Goal: Task Accomplishment & Management: Manage account settings

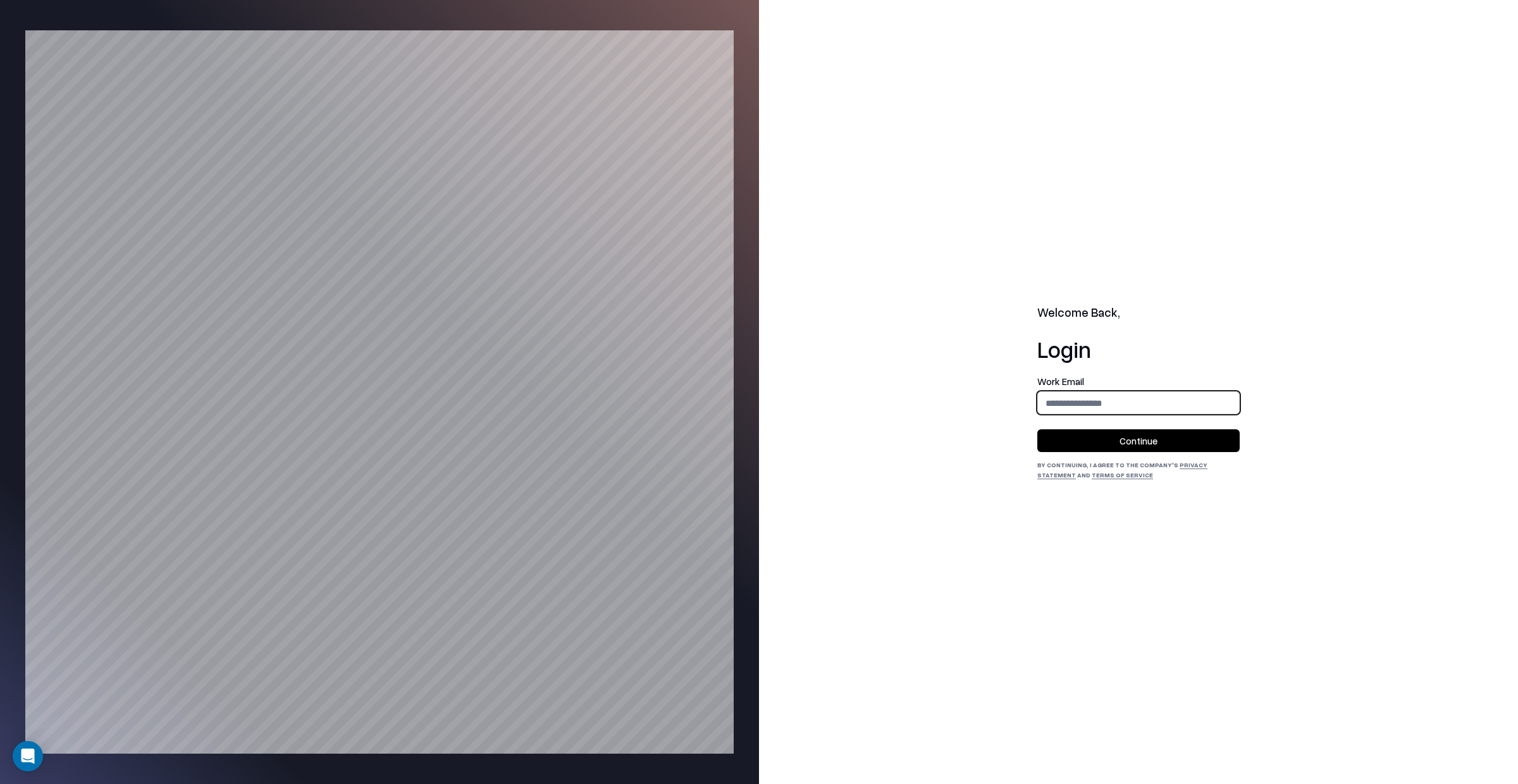
click at [1144, 412] on input "email" at bounding box center [1138, 403] width 201 height 23
type input "**********"
click at [1141, 441] on button "Continue" at bounding box center [1138, 440] width 202 height 22
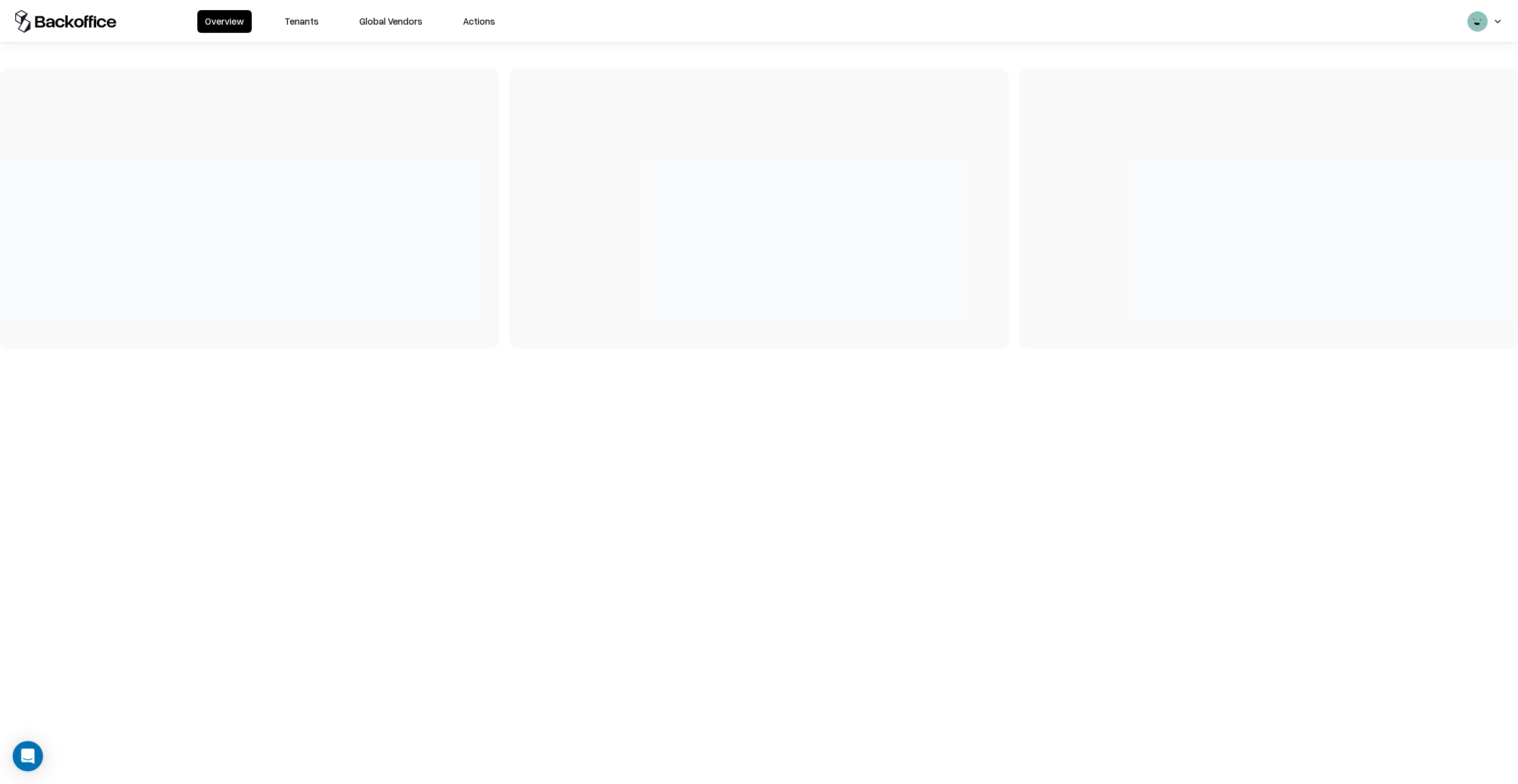
click at [303, 23] on button "Tenants" at bounding box center [301, 20] width 50 height 22
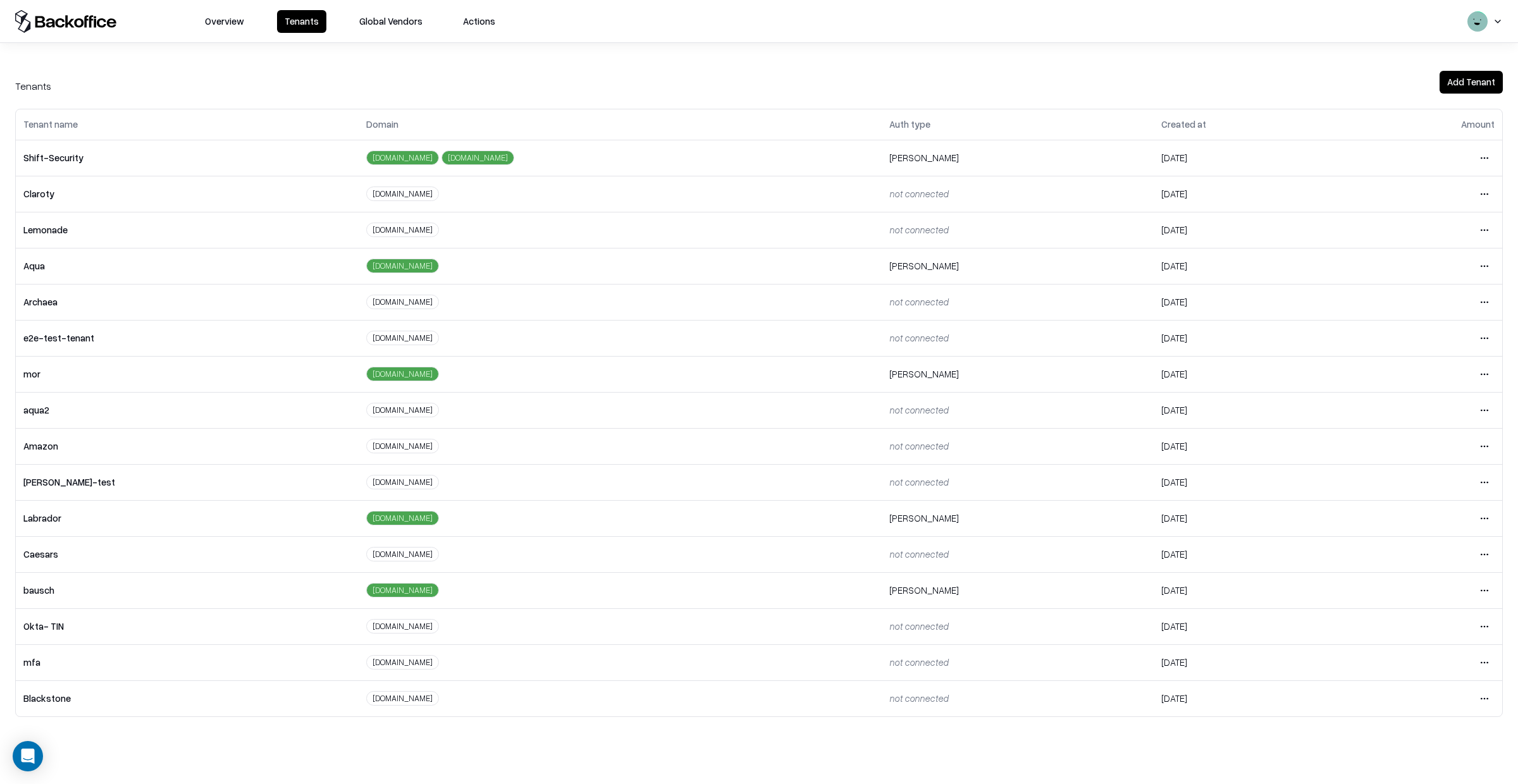
click at [1485, 593] on html "Overview Tenants Global Vendors Actions Tenants Add Tenant Tenant name Domain A…" at bounding box center [759, 392] width 1518 height 784
click at [1422, 704] on div "Ingest TPRM and Procurement" at bounding box center [1432, 717] width 137 height 25
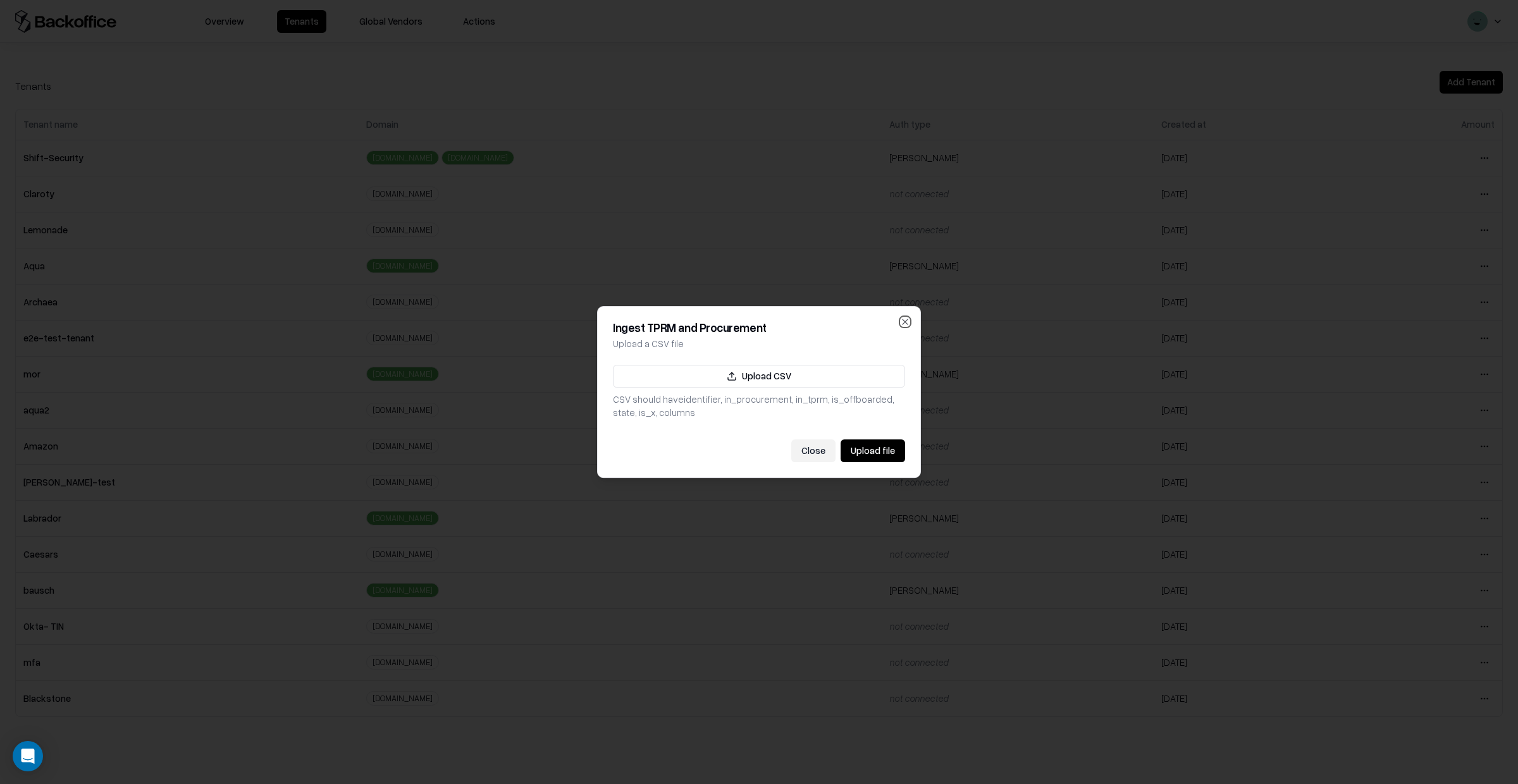
click at [908, 322] on icon "button" at bounding box center [905, 322] width 10 height 10
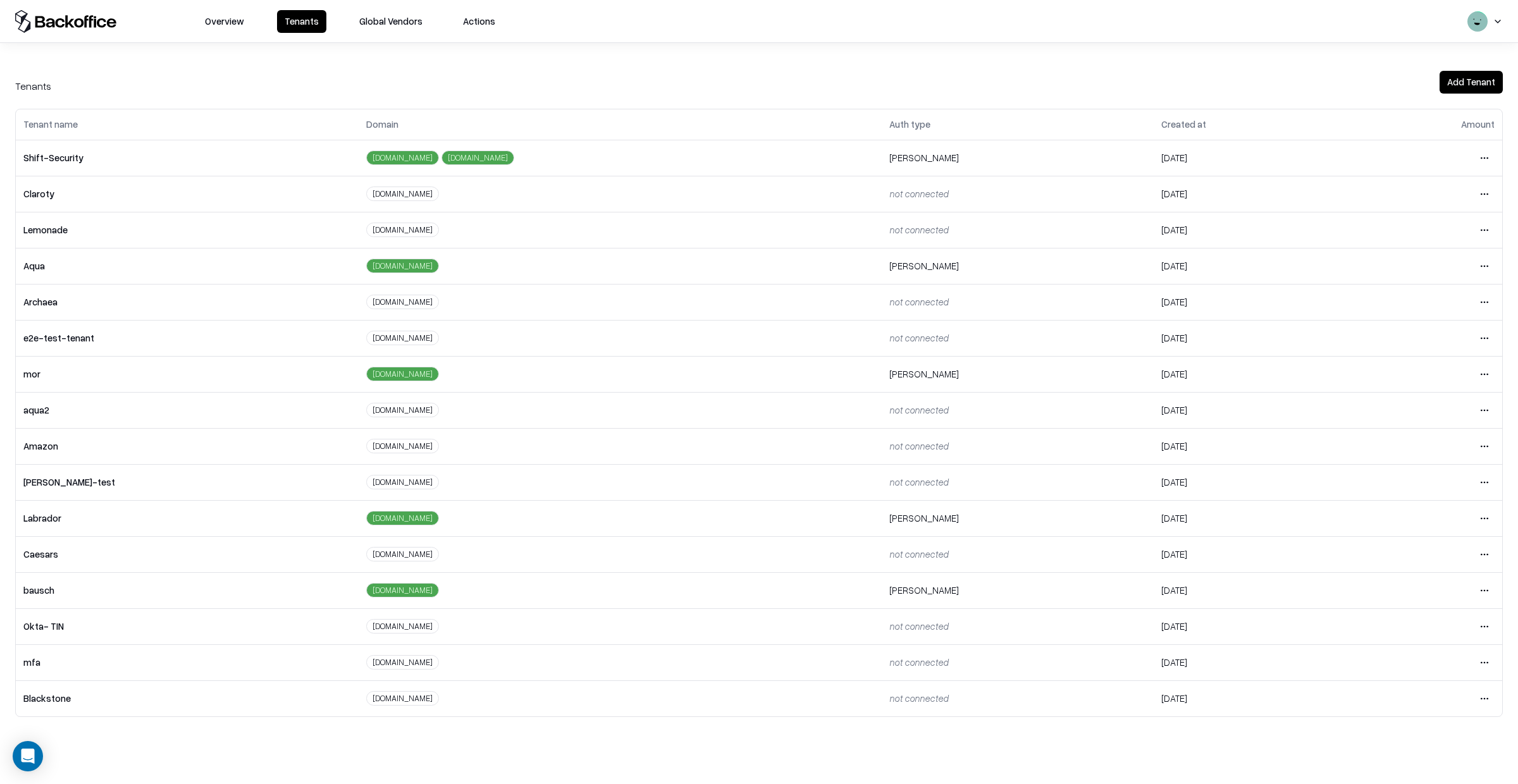
click at [1486, 582] on html "Overview Tenants Global Vendors Actions Tenants Add Tenant Tenant name Domain A…" at bounding box center [759, 392] width 1518 height 784
click at [1485, 585] on html "Overview Tenants Global Vendors Actions Tenants Add Tenant Tenant name Domain A…" at bounding box center [759, 392] width 1518 height 784
click at [1483, 588] on html "Overview Tenants Global Vendors Actions Tenants Add Tenant Tenant name Domain A…" at bounding box center [759, 392] width 1518 height 784
click at [1350, 580] on html "Overview Tenants Global Vendors Actions Tenants Add Tenant Tenant name Domain A…" at bounding box center [759, 392] width 1518 height 784
click at [1489, 590] on html "Overview Tenants Global Vendors Actions Tenants Add Tenant Tenant name Domain A…" at bounding box center [759, 392] width 1518 height 784
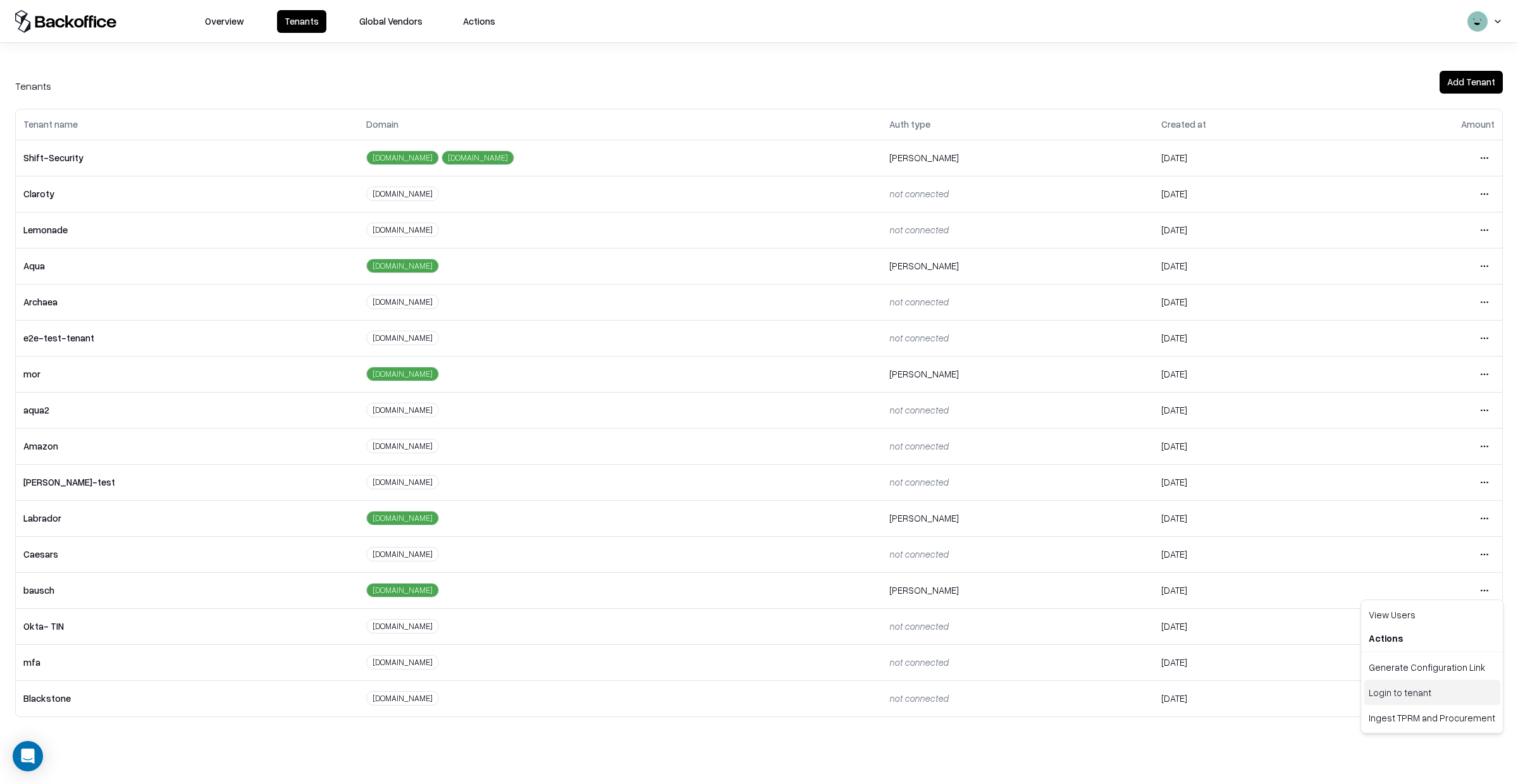
click at [1403, 699] on div "Login to tenant" at bounding box center [1432, 692] width 137 height 25
